Goal: Transaction & Acquisition: Download file/media

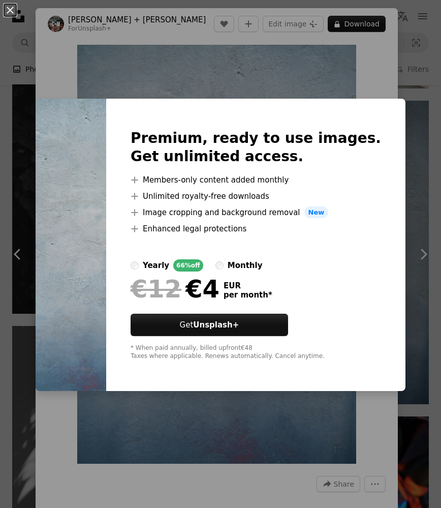
scroll to position [3761, 0]
click at [316, 59] on div "An X shape Premium, ready to use images. Get unlimited access. A plus sign Memb…" at bounding box center [220, 254] width 441 height 508
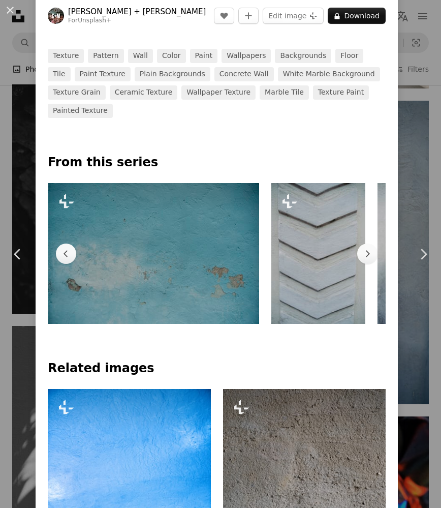
scroll to position [0, 106]
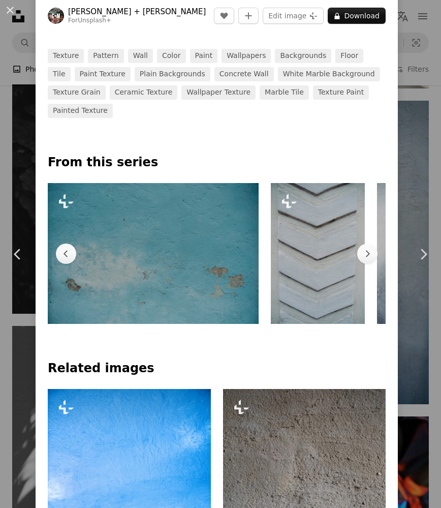
click at [25, 34] on div "An X shape Chevron left Chevron right [PERSON_NAME] + [PERSON_NAME] For Unsplas…" at bounding box center [220, 254] width 441 height 508
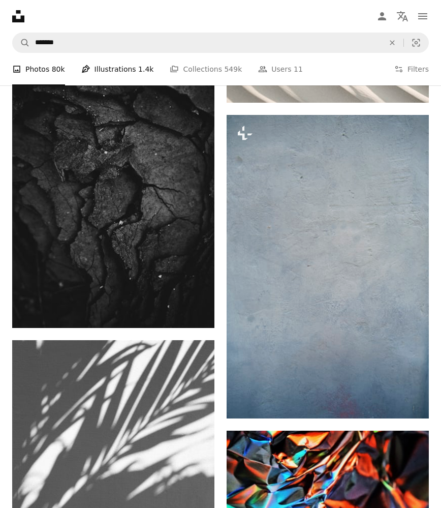
scroll to position [3746, 0]
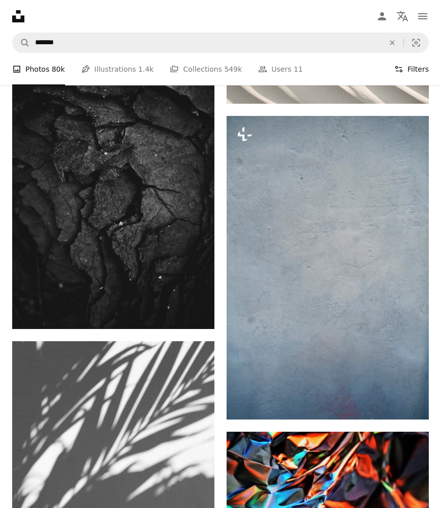
click at [423, 69] on button "Filters Filters" at bounding box center [411, 69] width 35 height 33
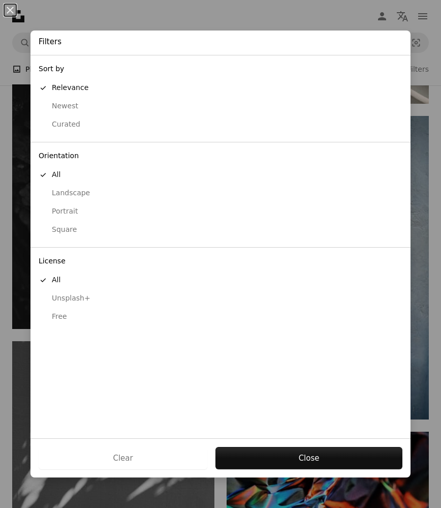
click at [63, 312] on div "Free" at bounding box center [221, 317] width 364 height 10
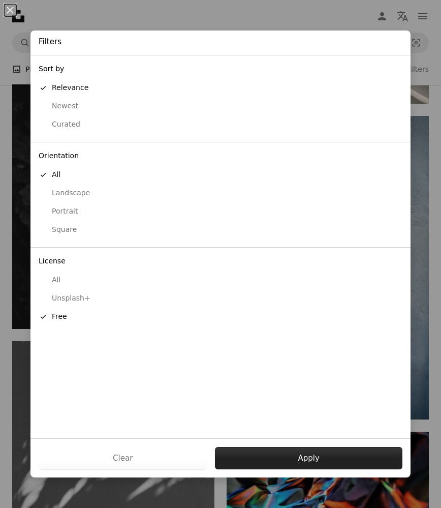
click at [298, 451] on button "Apply" at bounding box center [309, 458] width 188 height 22
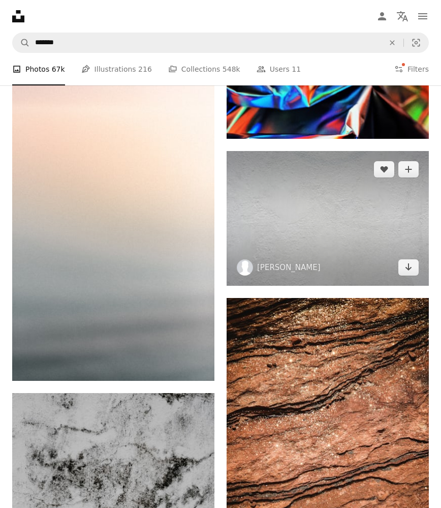
scroll to position [3066, 0]
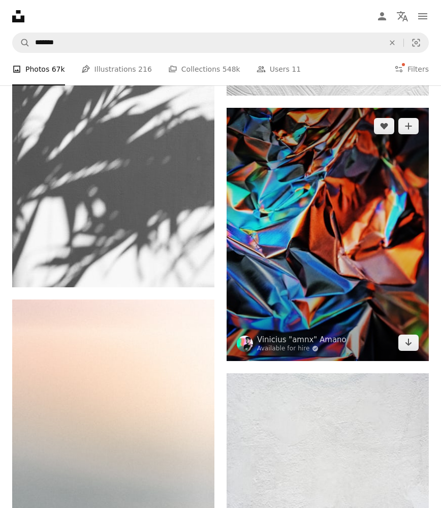
click at [317, 262] on img at bounding box center [328, 234] width 202 height 253
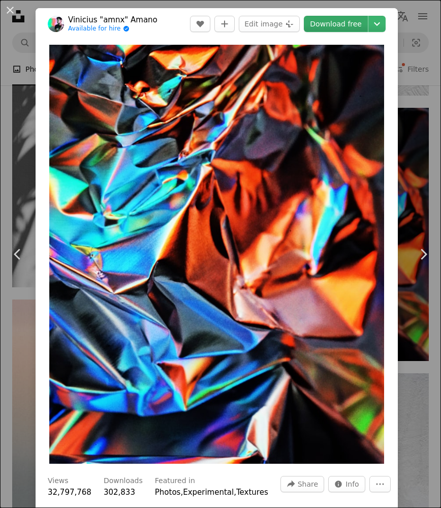
click at [358, 24] on link "Download free" at bounding box center [336, 24] width 64 height 16
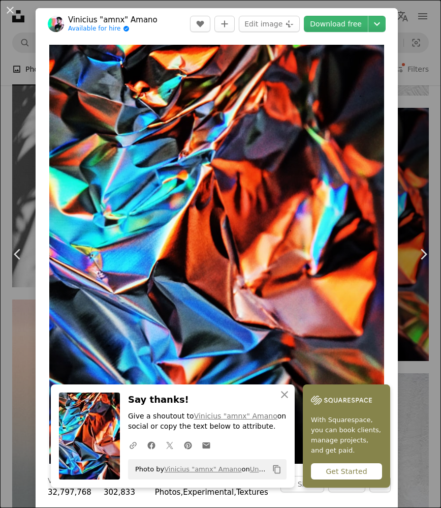
click at [415, 155] on div "An X shape Chevron left Chevron right An X shape Close Say thanks! Give a shout…" at bounding box center [220, 254] width 441 height 508
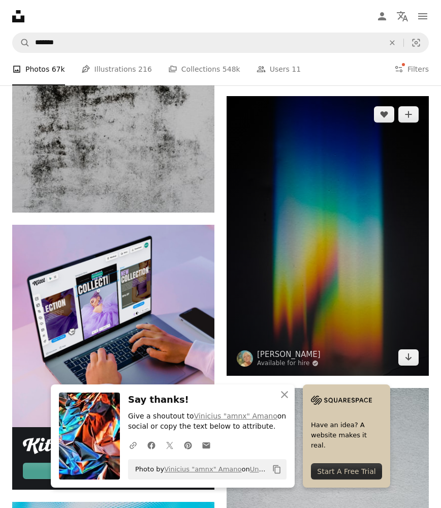
scroll to position [3781, 0]
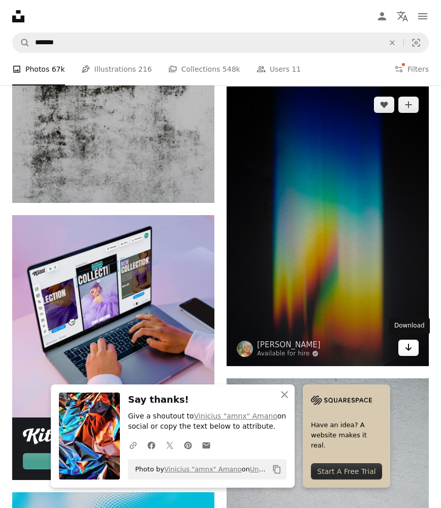
click at [402, 350] on link "Arrow pointing down" at bounding box center [409, 348] width 20 height 16
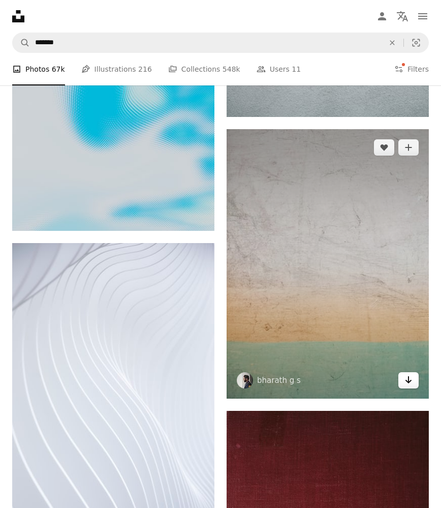
scroll to position [4346, 0]
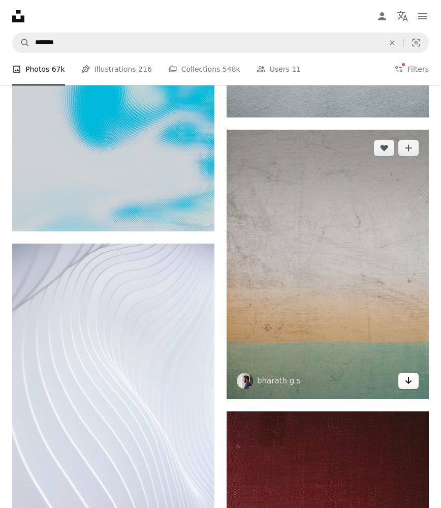
click at [415, 381] on link "Arrow pointing down" at bounding box center [409, 381] width 20 height 16
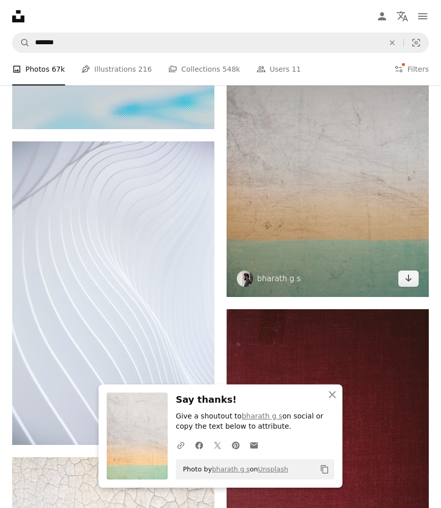
scroll to position [4443, 0]
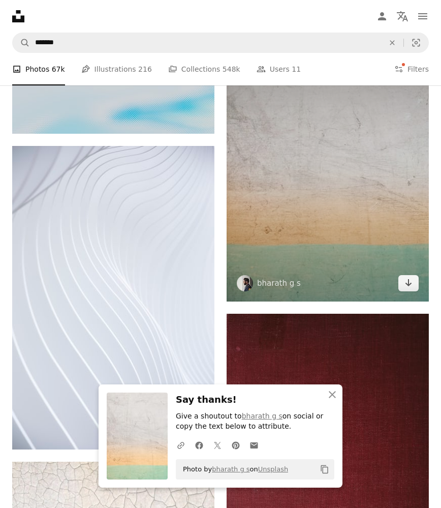
click at [366, 222] on img at bounding box center [328, 166] width 202 height 269
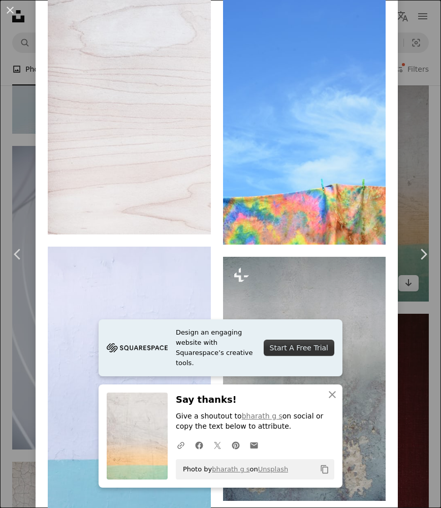
scroll to position [820, 0]
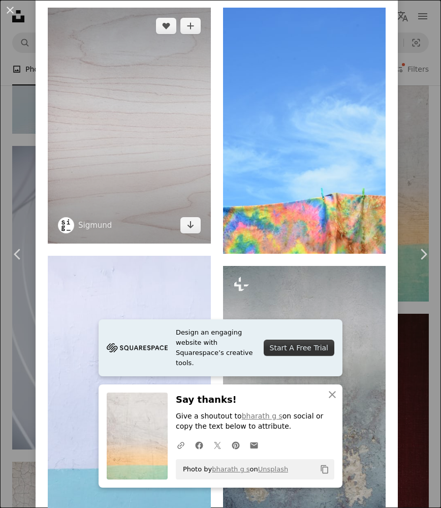
click at [192, 142] on img at bounding box center [129, 126] width 163 height 236
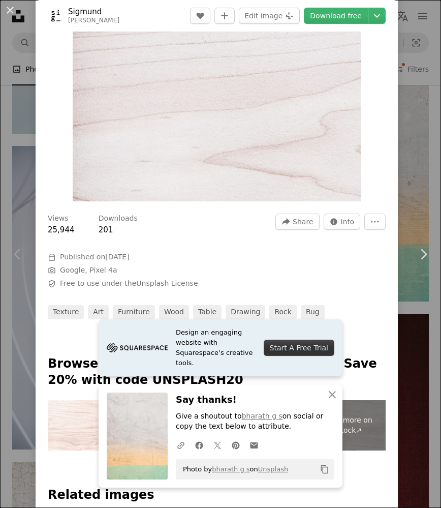
scroll to position [65, 0]
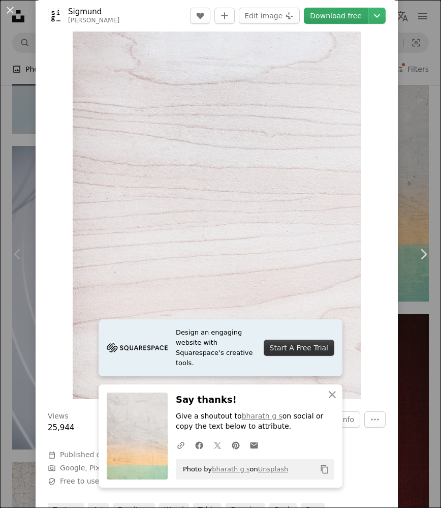
click at [357, 14] on link "Download free" at bounding box center [336, 16] width 64 height 16
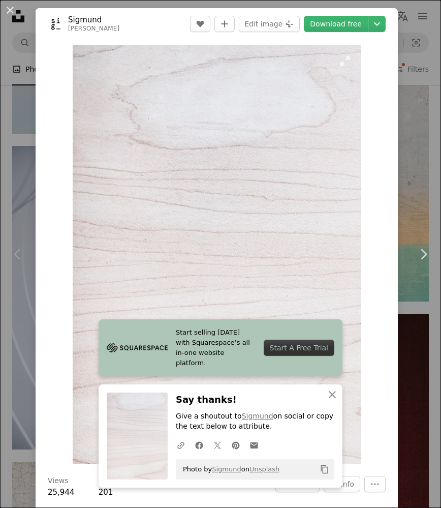
scroll to position [0, 0]
click at [408, 170] on div "An X shape Chevron left Chevron right Start selling [DATE] with Squarespace’s a…" at bounding box center [220, 254] width 441 height 508
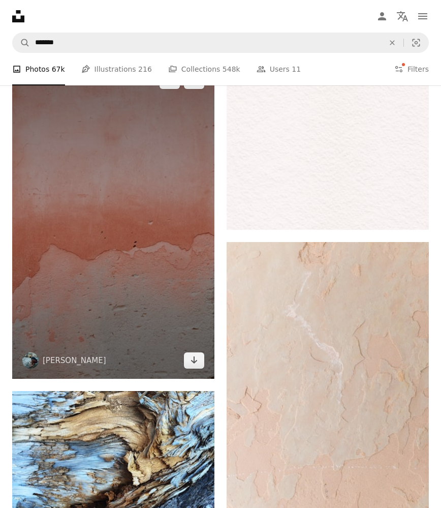
scroll to position [6049, 0]
click at [189, 294] on img at bounding box center [113, 220] width 202 height 316
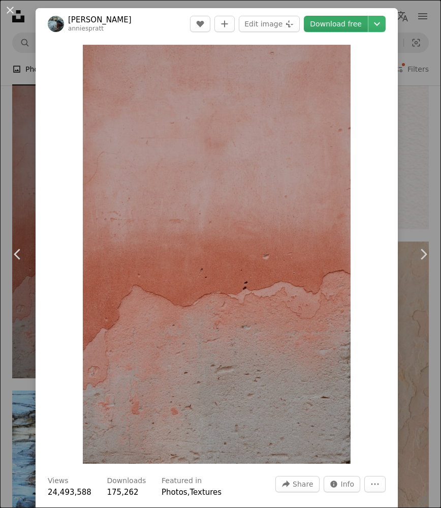
click at [351, 22] on link "Download free" at bounding box center [336, 24] width 64 height 16
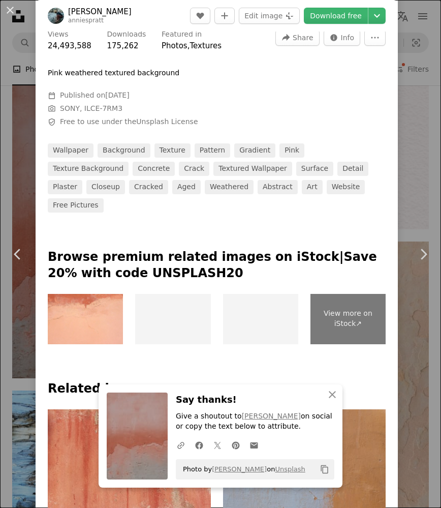
scroll to position [449, 0]
